Goal: Find specific page/section: Find specific page/section

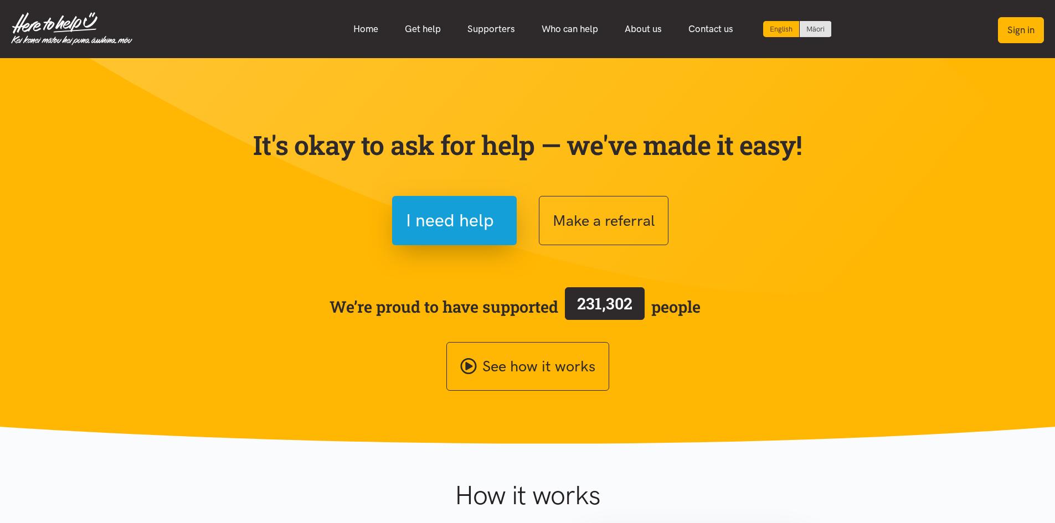
click at [1011, 35] on button "Sign in" at bounding box center [1021, 30] width 46 height 26
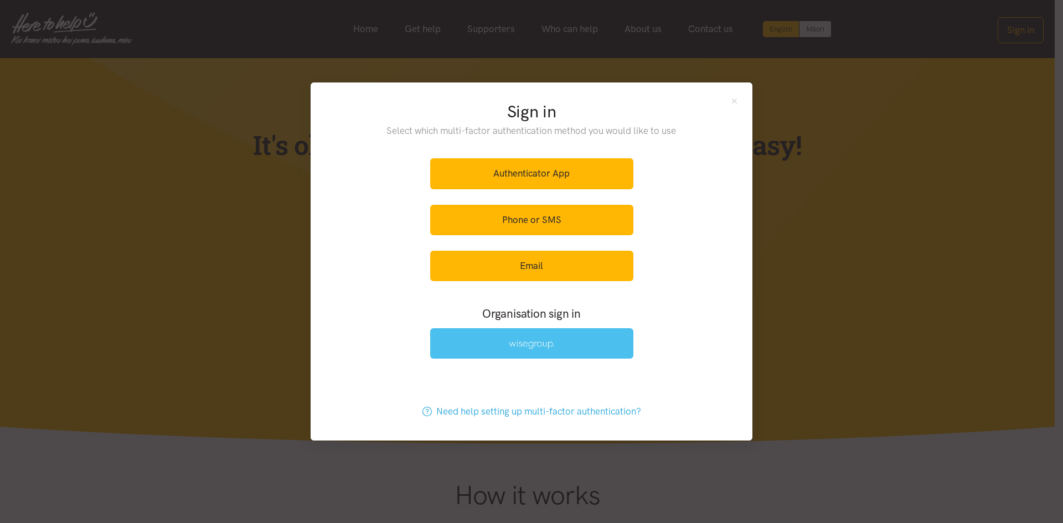
click at [527, 351] on link at bounding box center [531, 343] width 203 height 30
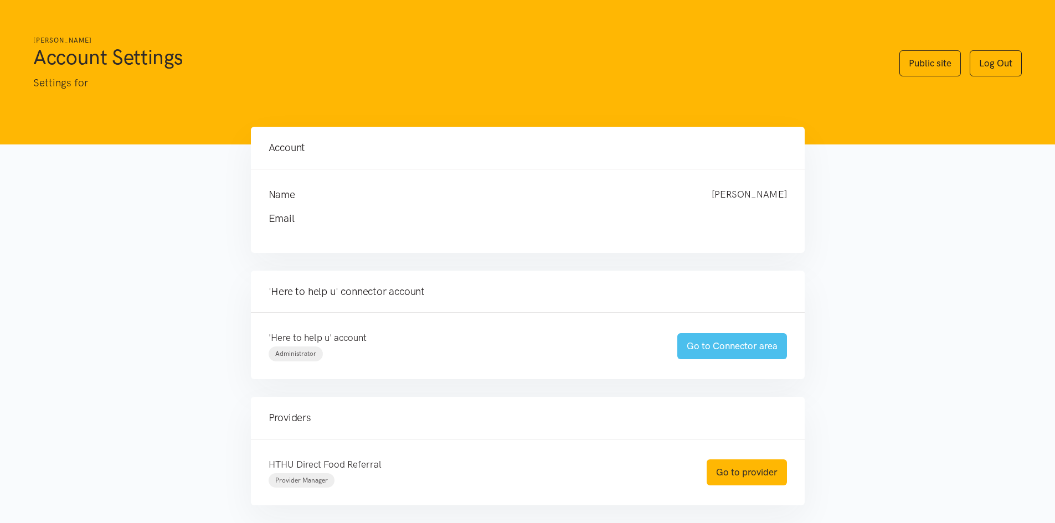
click at [744, 349] on link "Go to Connector area" at bounding box center [732, 346] width 110 height 26
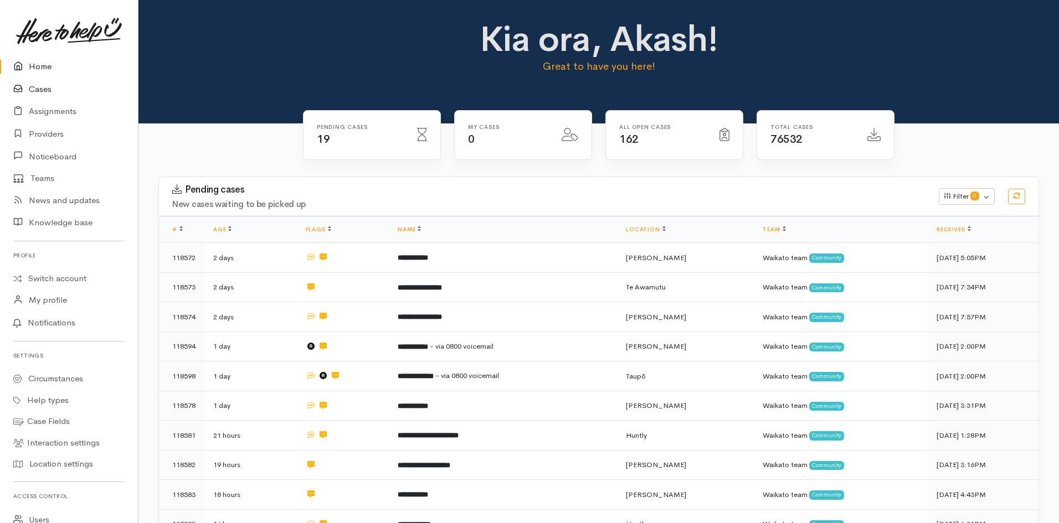
click at [41, 87] on link "Cases" at bounding box center [69, 89] width 138 height 23
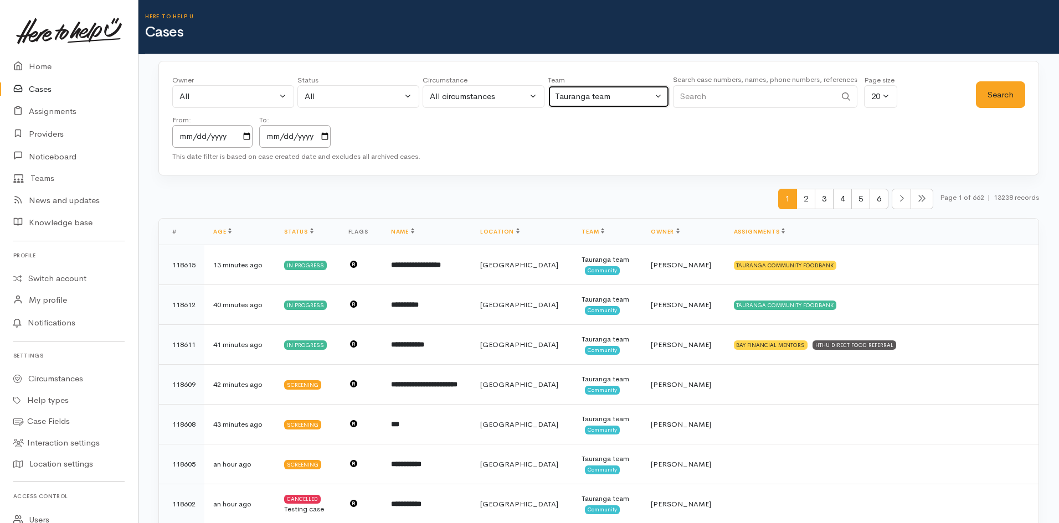
click at [570, 92] on div "Tauranga team" at bounding box center [603, 96] width 97 height 13
click at [583, 152] on span "All teams" at bounding box center [578, 149] width 34 height 13
select select "-1"
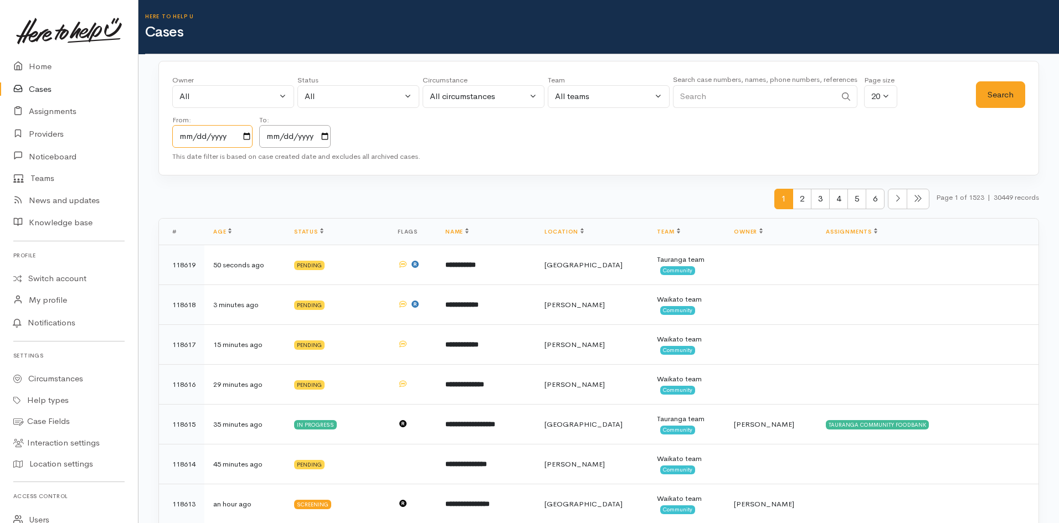
click at [246, 138] on input "[DATE]" at bounding box center [212, 136] width 80 height 23
type input "[DATE]"
click at [784, 149] on div "Owner All My cases 2Alice1 [PERSON_NAME] ('Here to help u') [PERSON_NAME] ('Her…" at bounding box center [598, 118] width 880 height 115
click at [1015, 101] on button "Search" at bounding box center [1000, 94] width 49 height 27
